Goal: Book appointment/travel/reservation

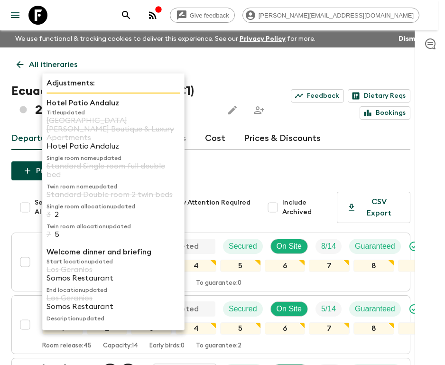
scroll to position [324, 0]
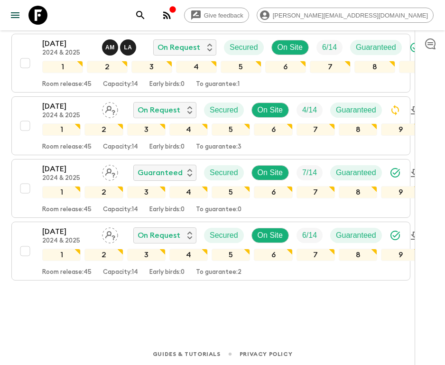
click at [46, 22] on icon at bounding box center [37, 15] width 19 height 19
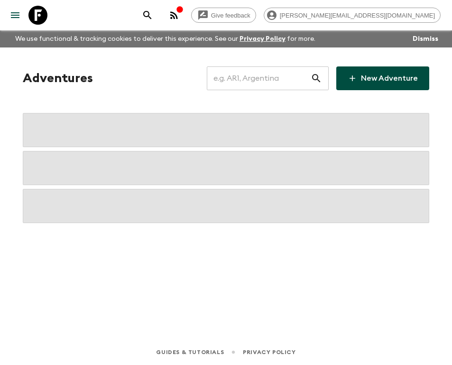
click at [275, 80] on input "text" at bounding box center [259, 78] width 104 height 27
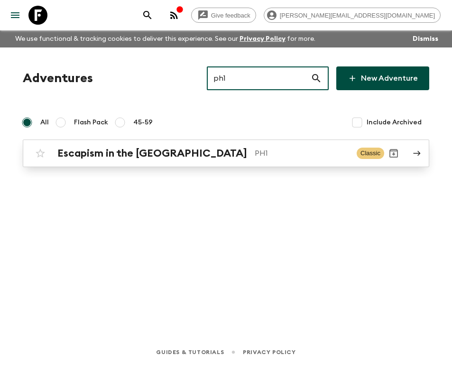
type input "ph1"
click at [167, 157] on h2 "Escapism in the [GEOGRAPHIC_DATA]" at bounding box center [152, 153] width 190 height 12
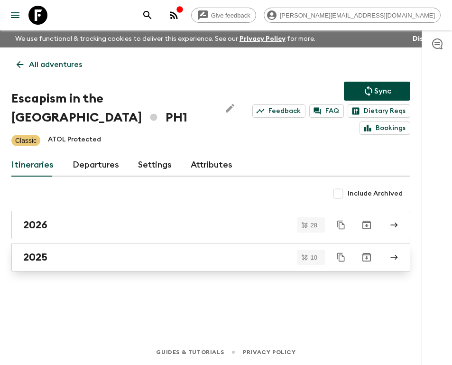
click at [72, 266] on link "2025" at bounding box center [210, 257] width 399 height 28
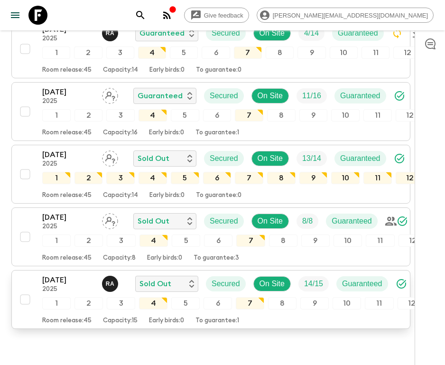
scroll to position [567, 0]
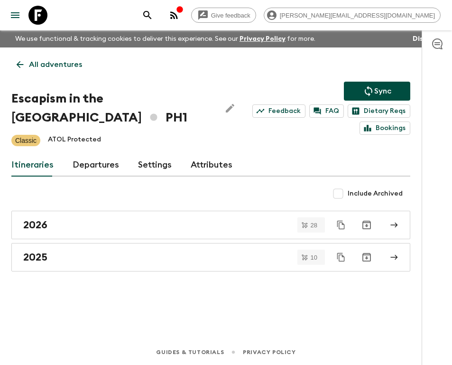
click at [37, 18] on icon at bounding box center [37, 15] width 19 height 19
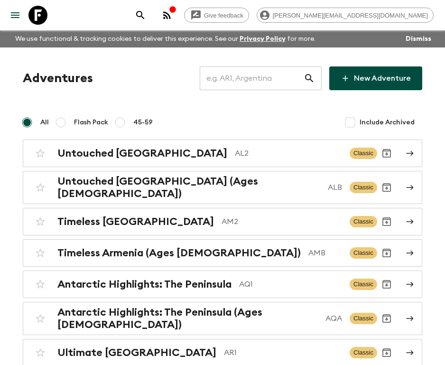
click at [235, 79] on input "text" at bounding box center [252, 78] width 104 height 27
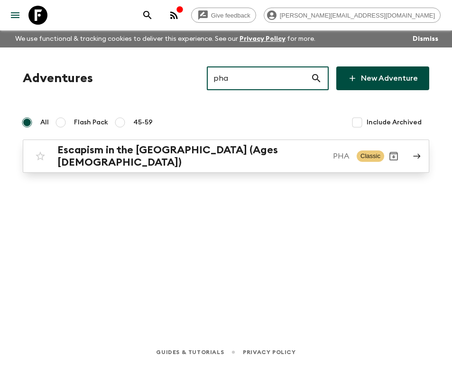
type input "pha"
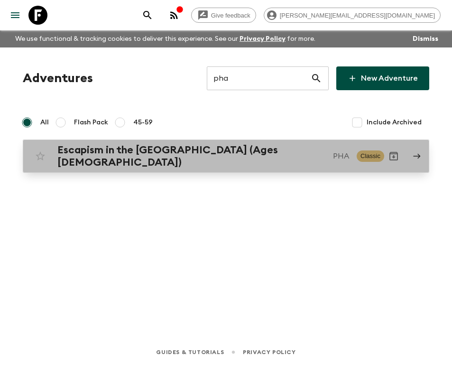
click at [159, 157] on h2 "Escapism in the [GEOGRAPHIC_DATA] (Ages [DEMOGRAPHIC_DATA])" at bounding box center [191, 156] width 268 height 25
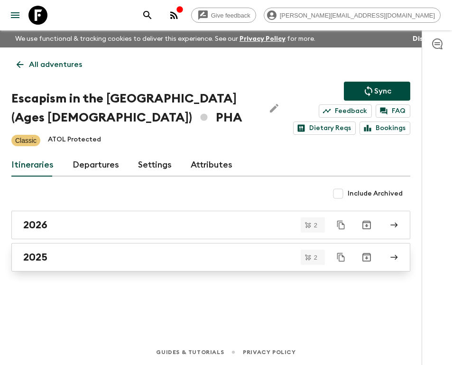
click at [54, 254] on div "2025" at bounding box center [201, 257] width 357 height 12
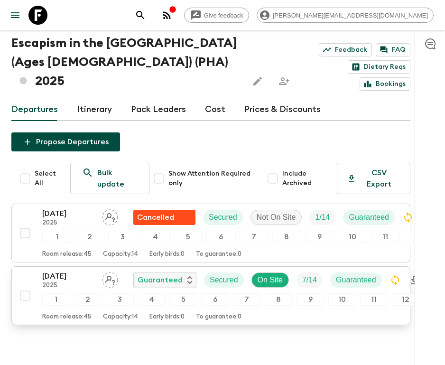
scroll to position [75, 0]
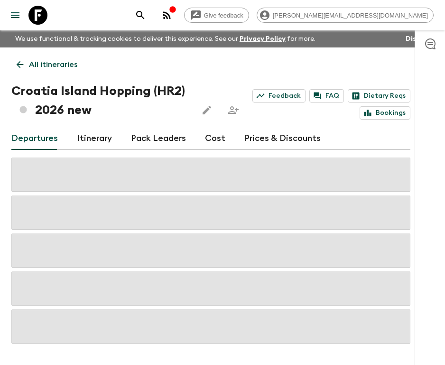
click at [44, 14] on icon at bounding box center [37, 15] width 19 height 19
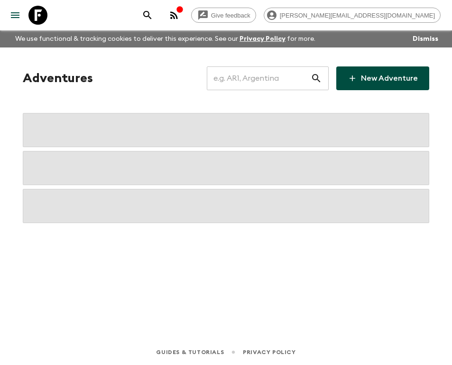
click at [287, 80] on input "text" at bounding box center [259, 78] width 104 height 27
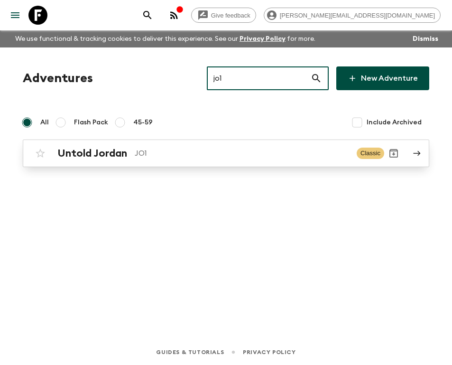
type input "jo1"
click at [179, 149] on p "JO1" at bounding box center [242, 153] width 215 height 11
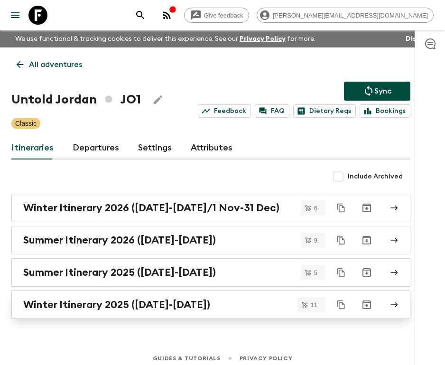
click at [140, 307] on h2 "Winter Itinerary 2025 ([DATE]-[DATE])" at bounding box center [116, 305] width 187 height 12
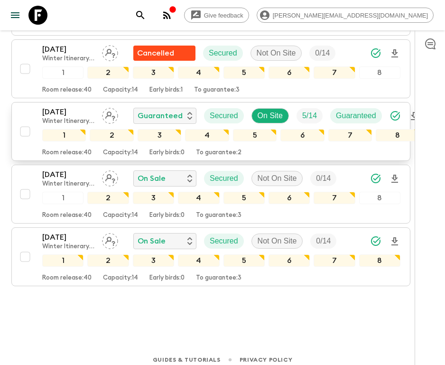
scroll to position [634, 0]
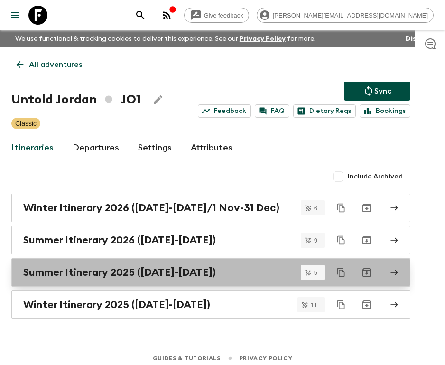
click at [125, 271] on h2 "Summer Itinerary 2025 ([DATE]-[DATE])" at bounding box center [119, 272] width 193 height 12
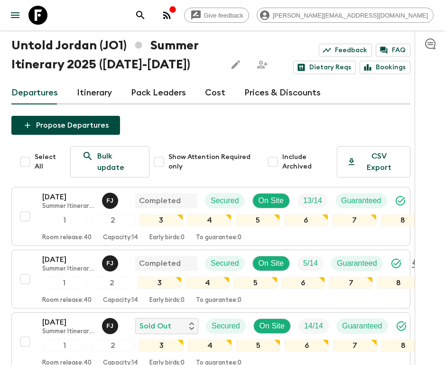
scroll to position [40, 0]
